Goal: Information Seeking & Learning: Learn about a topic

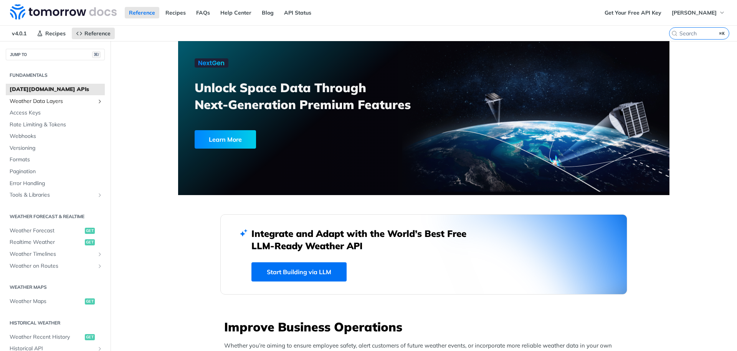
click at [74, 101] on span "Weather Data Layers" at bounding box center [52, 102] width 85 height 8
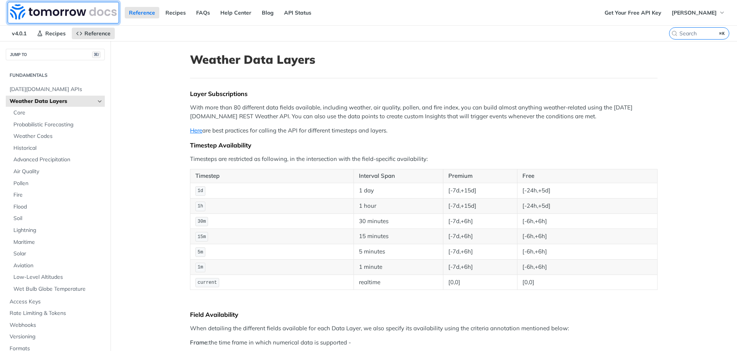
click at [63, 15] on img at bounding box center [63, 11] width 107 height 15
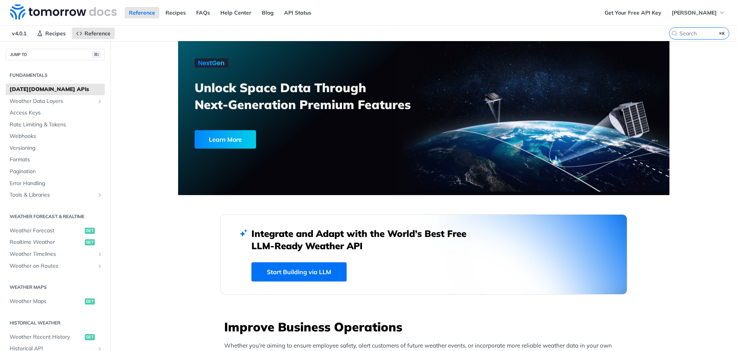
scroll to position [13, 0]
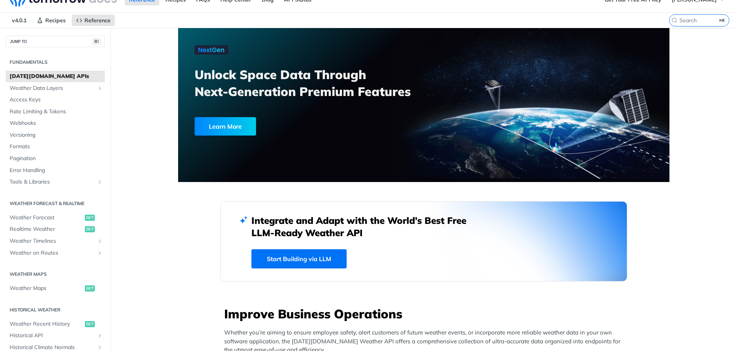
click at [314, 255] on link "Start Building via LLM" at bounding box center [299, 258] width 95 height 19
